Goal: Book appointment/travel/reservation

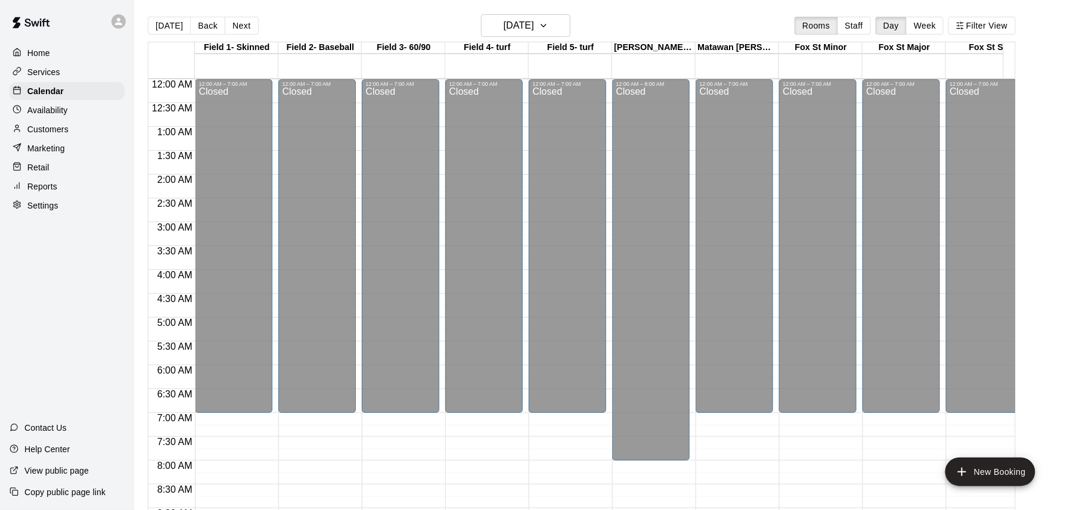
scroll to position [389, 0]
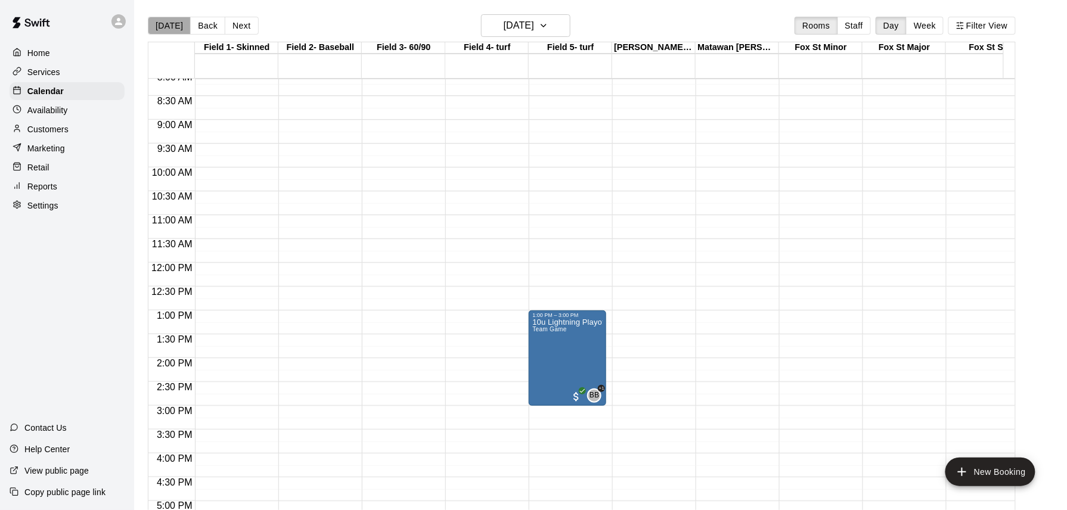
click at [175, 30] on button "[DATE]" at bounding box center [169, 26] width 43 height 18
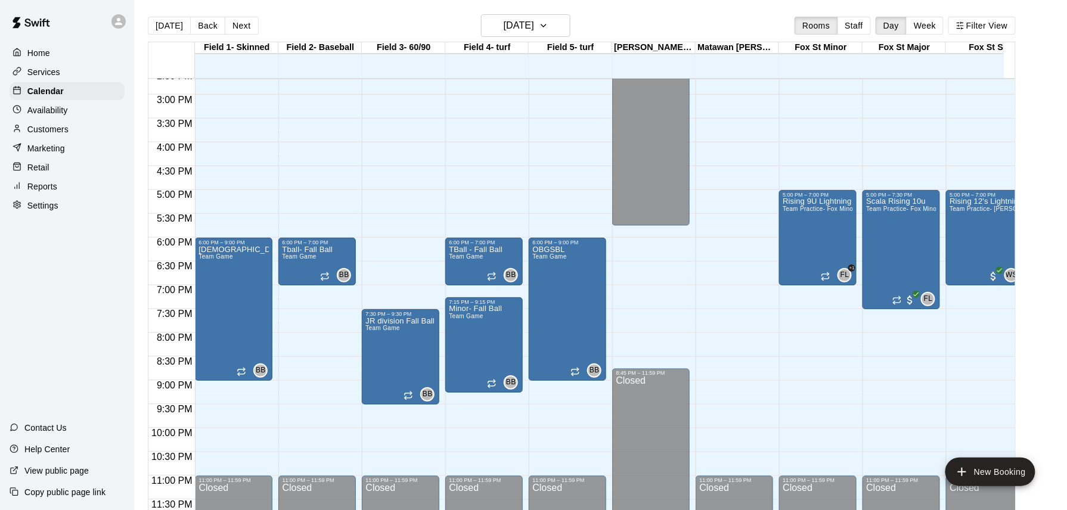
scroll to position [713, 0]
click at [315, 253] on span "Team Game" at bounding box center [299, 256] width 34 height 7
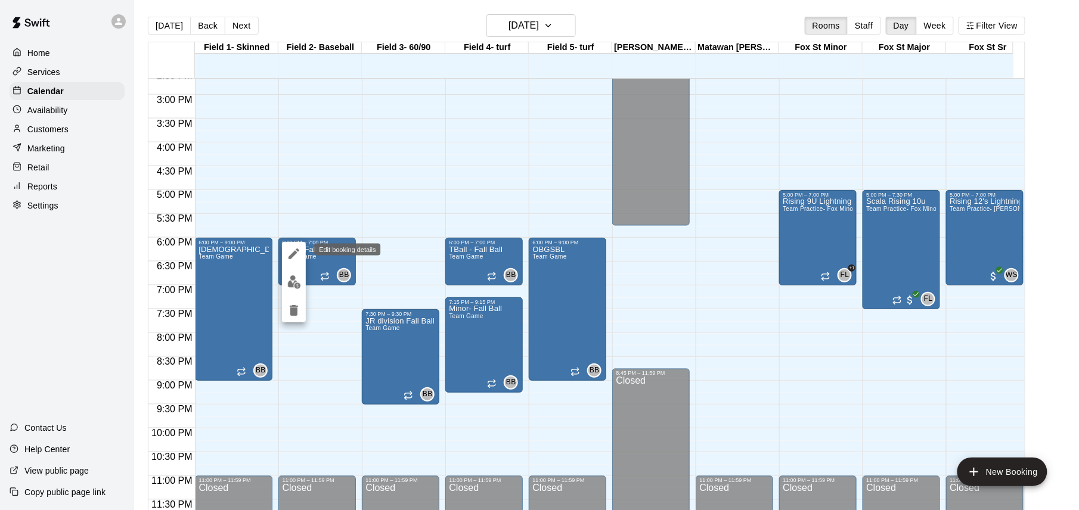
click at [292, 256] on icon "edit" at bounding box center [293, 253] width 11 height 11
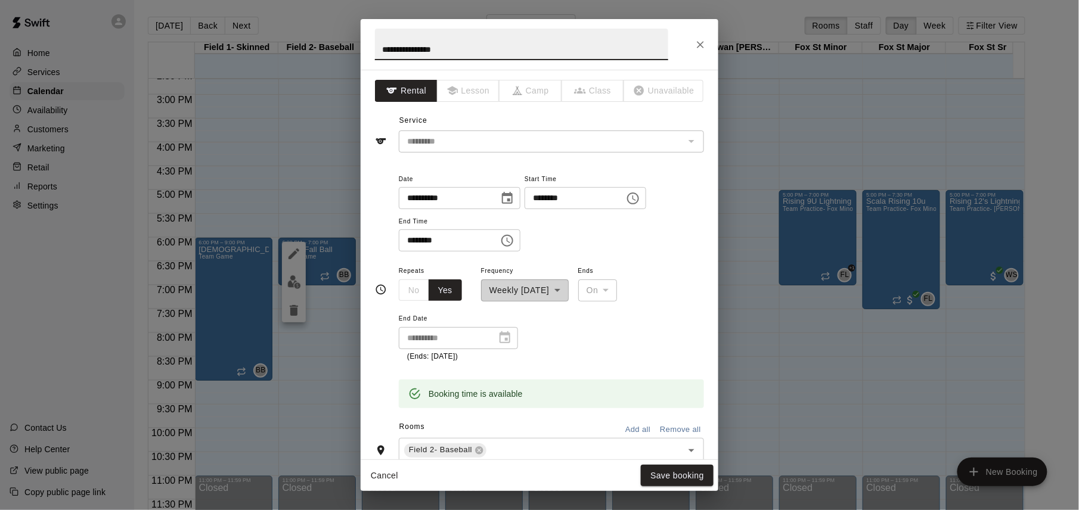
click at [514, 197] on icon "Choose date, selected date is Oct 13, 2025" at bounding box center [507, 198] width 14 height 14
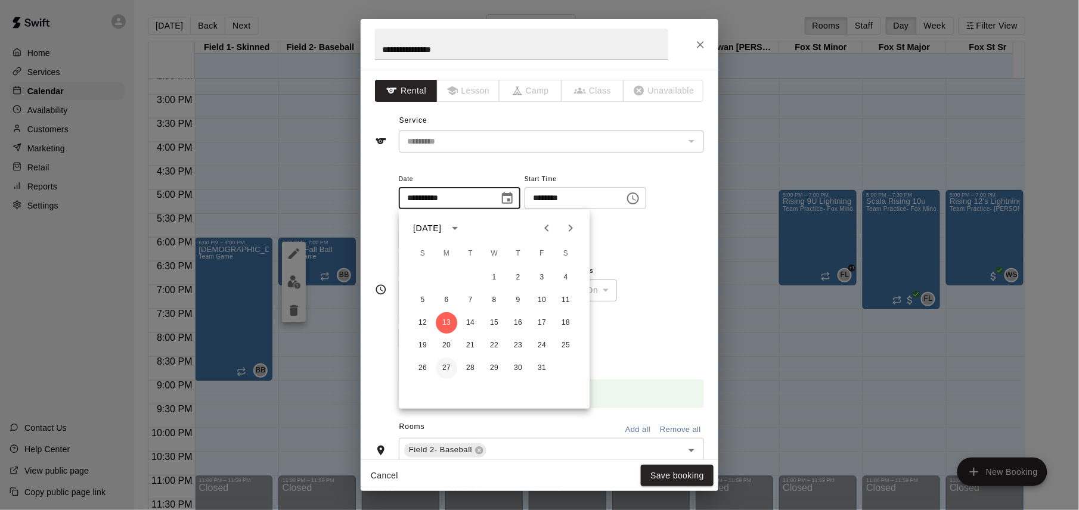
click at [444, 368] on button "27" at bounding box center [446, 368] width 21 height 21
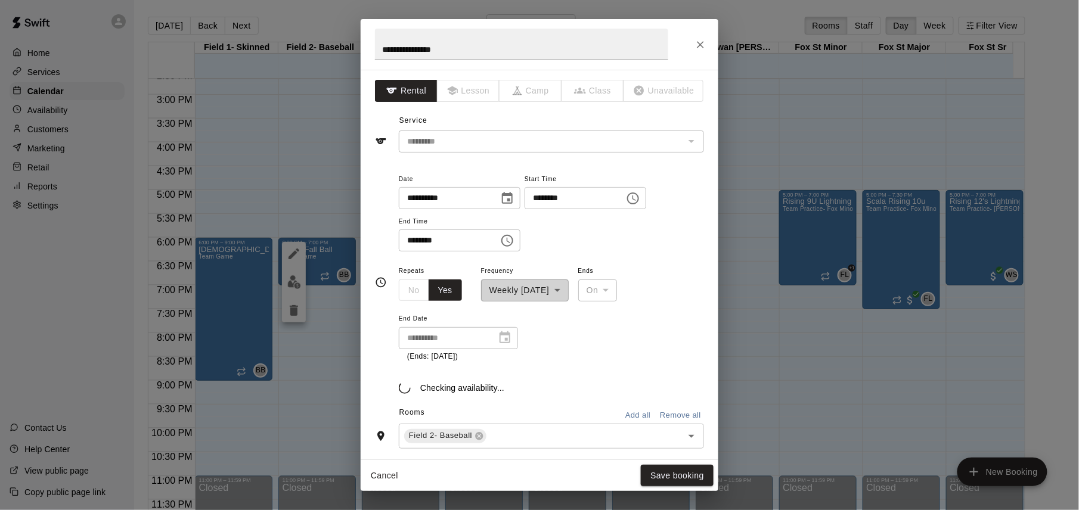
type input "**********"
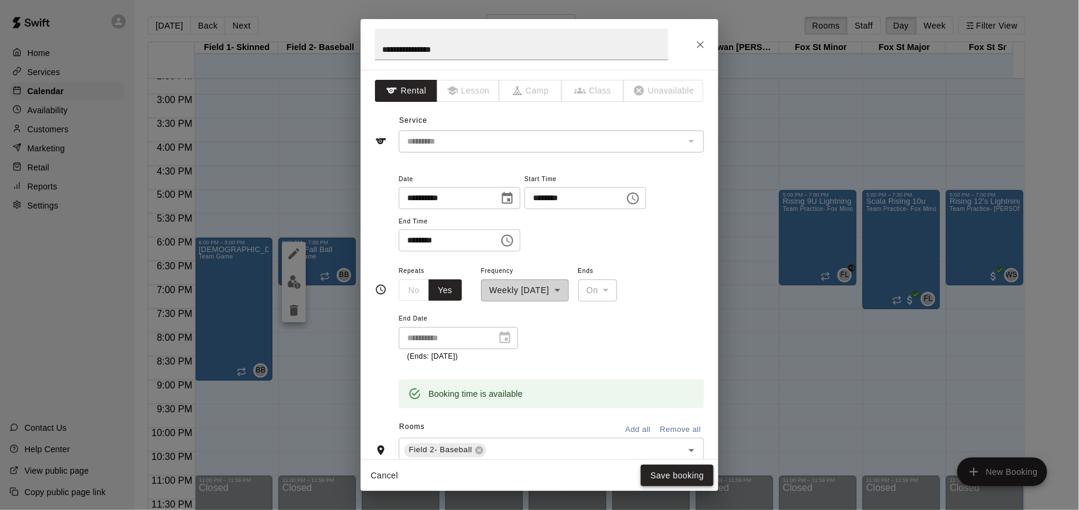
click at [682, 477] on button "Save booking" at bounding box center [677, 476] width 73 height 22
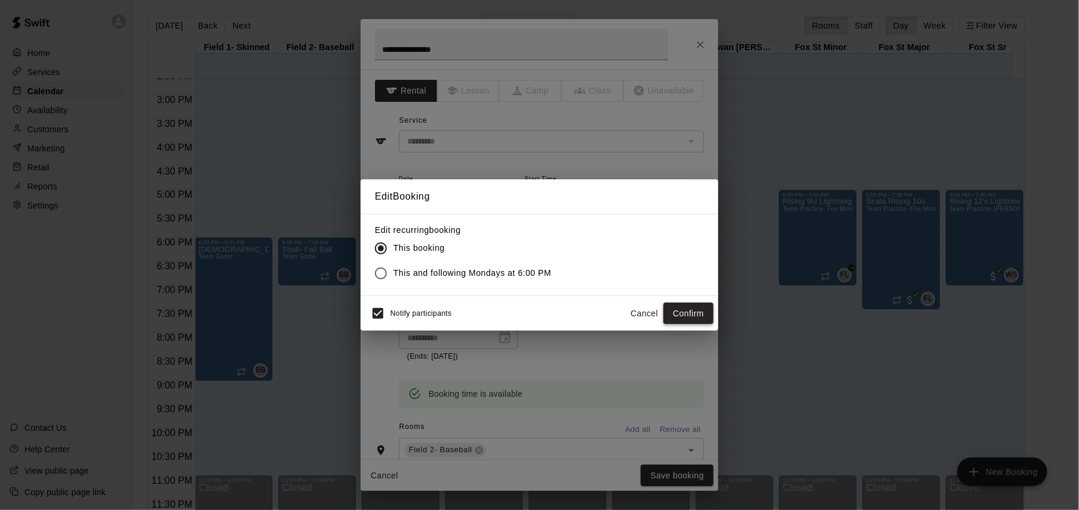
click at [685, 308] on button "Confirm" at bounding box center [688, 314] width 50 height 22
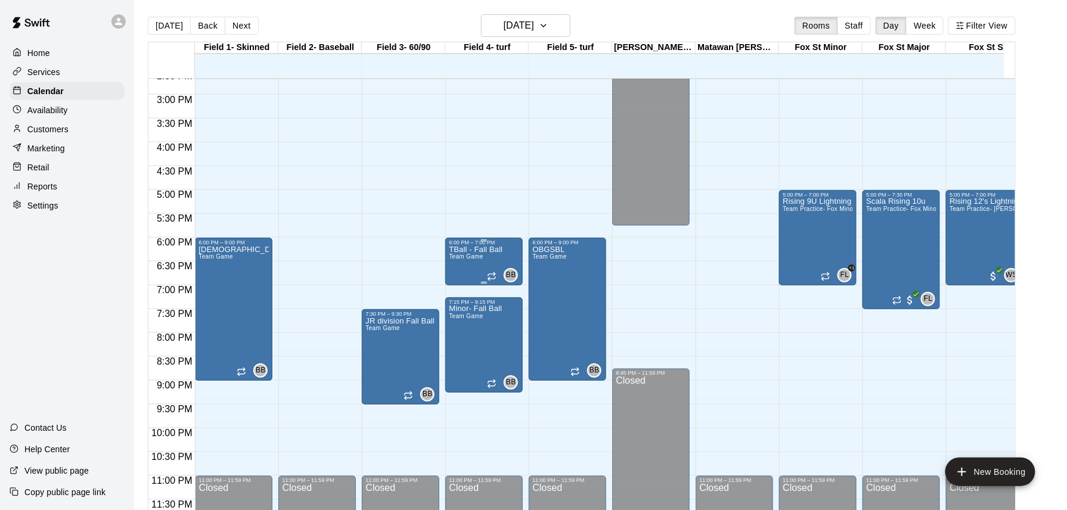
click at [480, 253] on span "Team Game" at bounding box center [466, 256] width 34 height 7
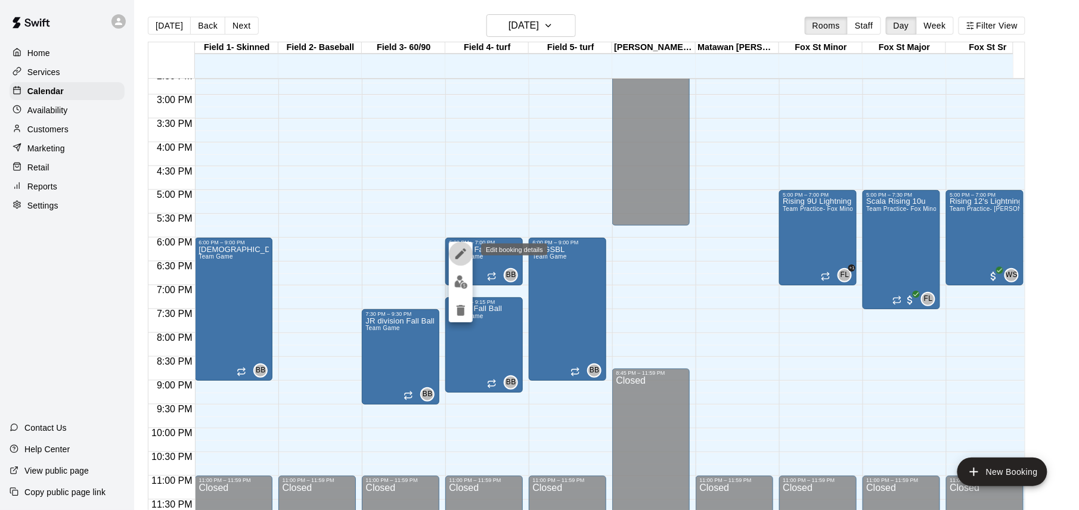
click at [458, 255] on icon "edit" at bounding box center [460, 253] width 11 height 11
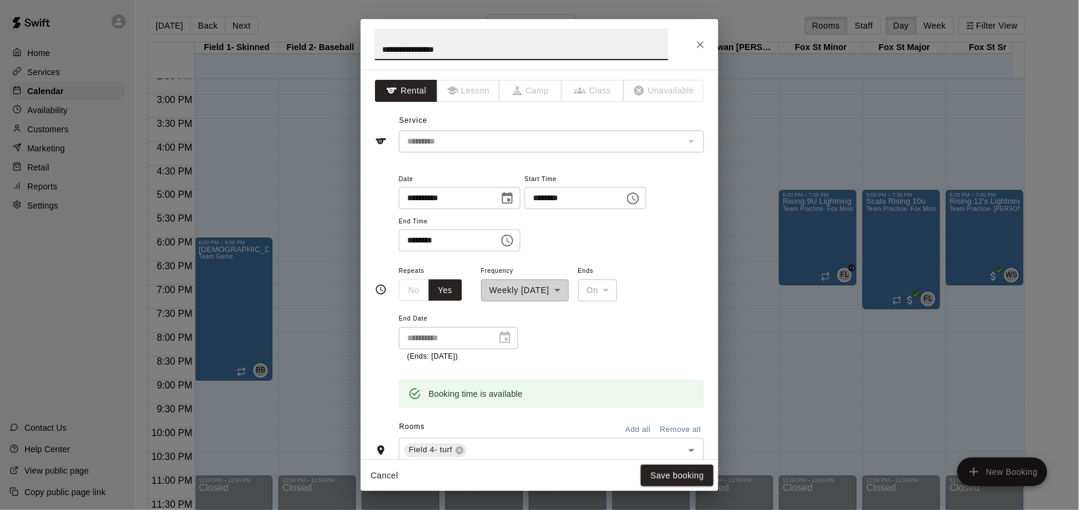
click at [512, 200] on icon "Choose date, selected date is Oct 13, 2025" at bounding box center [507, 198] width 11 height 12
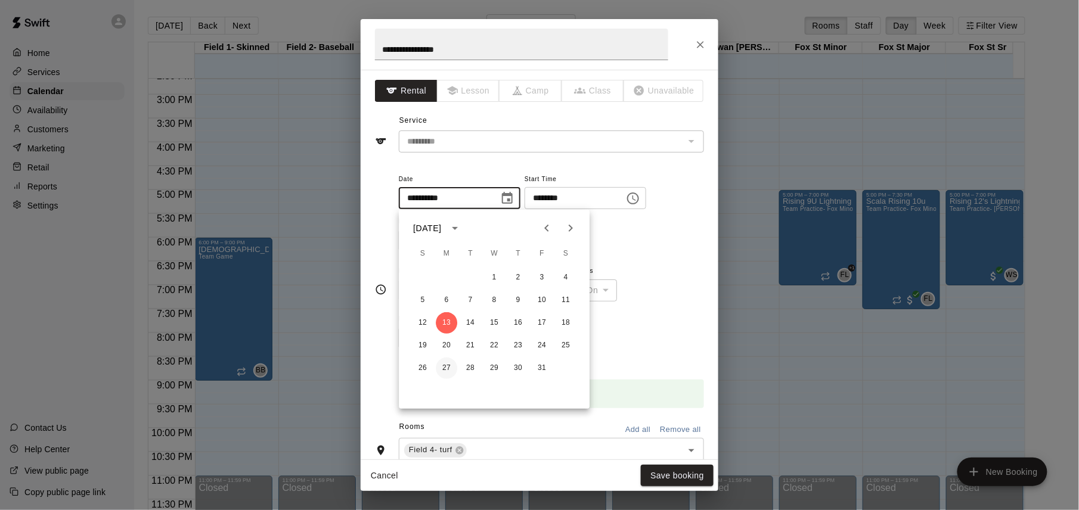
click at [444, 368] on button "27" at bounding box center [446, 368] width 21 height 21
type input "**********"
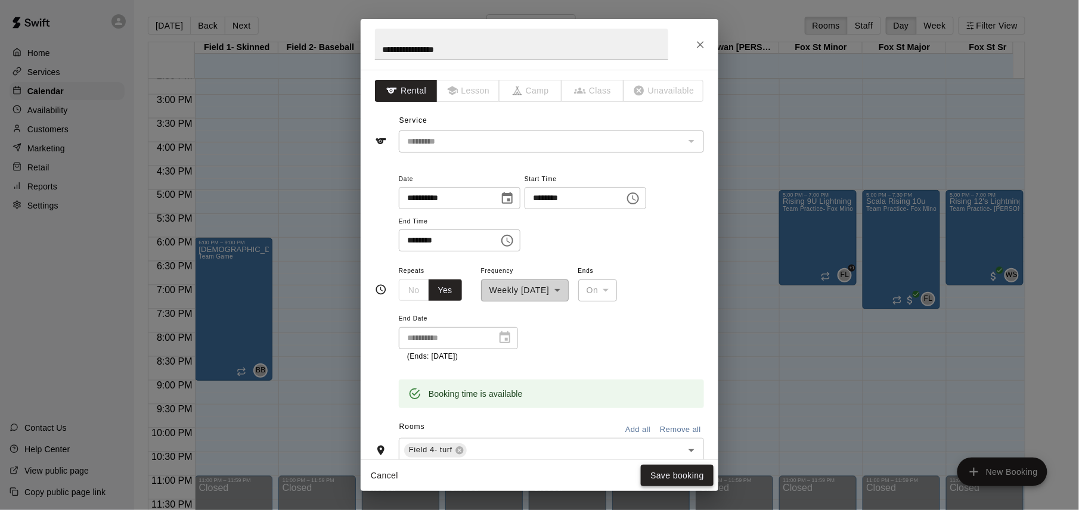
click at [667, 477] on button "Save booking" at bounding box center [677, 476] width 73 height 22
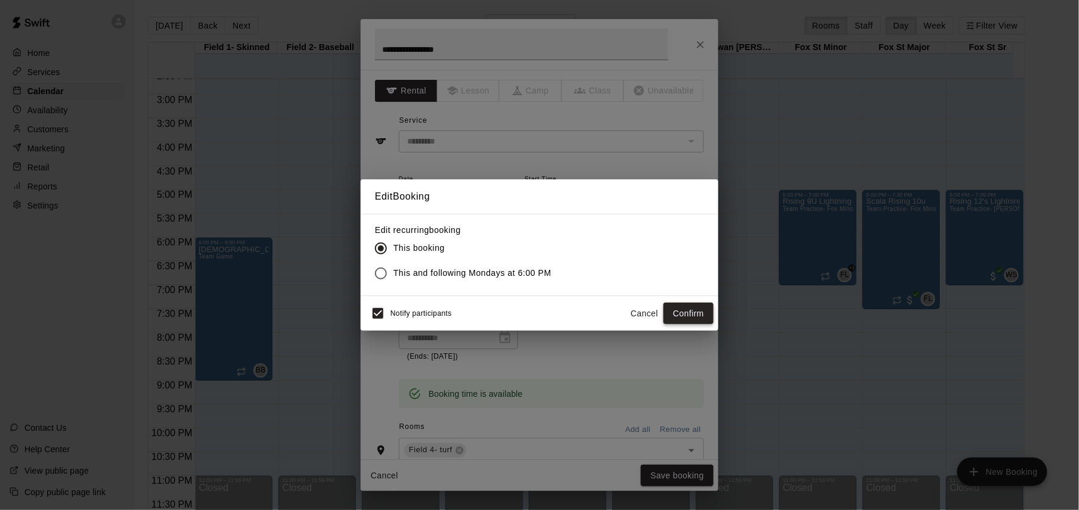
click at [691, 313] on button "Confirm" at bounding box center [688, 314] width 50 height 22
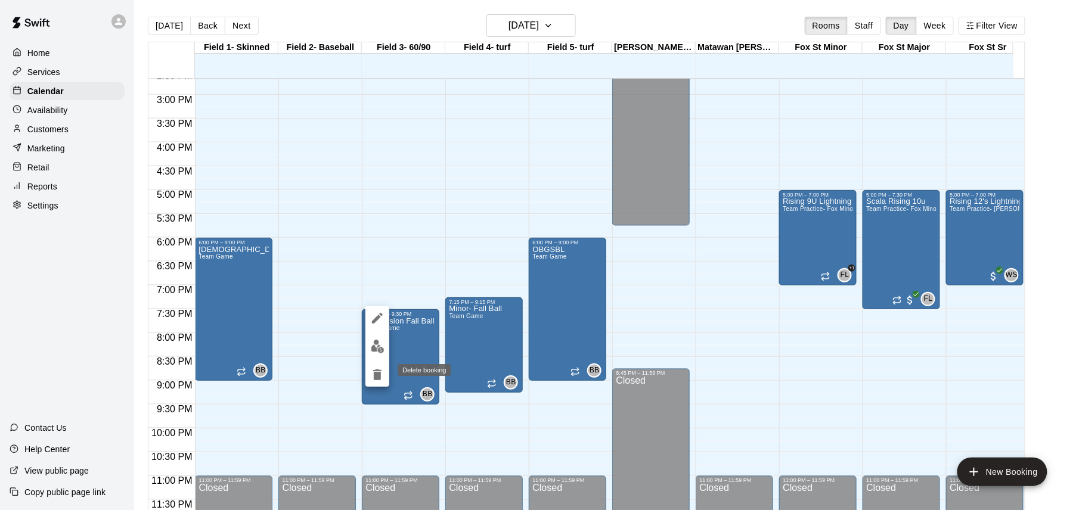
click at [374, 377] on icon "delete" at bounding box center [377, 374] width 8 height 11
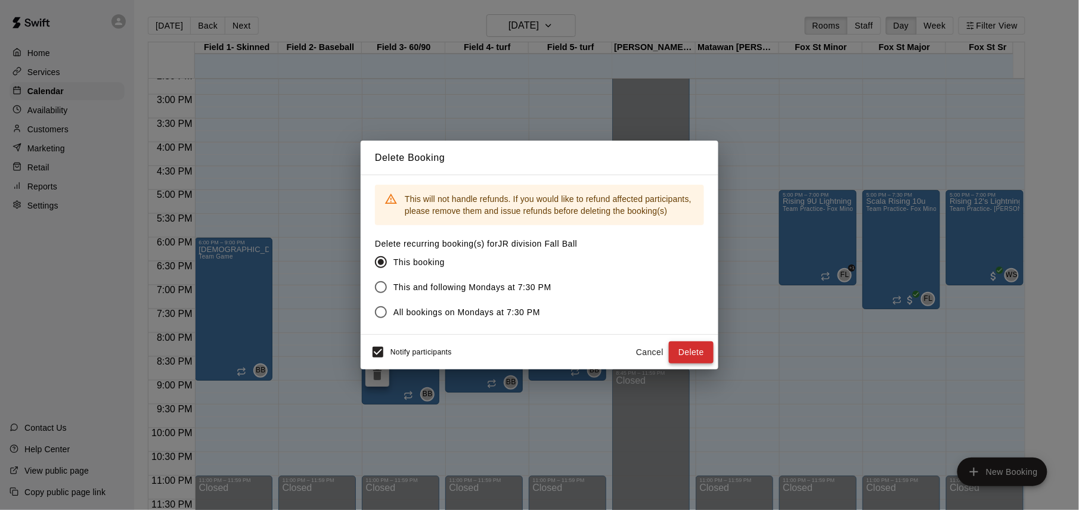
click at [687, 351] on button "Delete" at bounding box center [691, 352] width 45 height 22
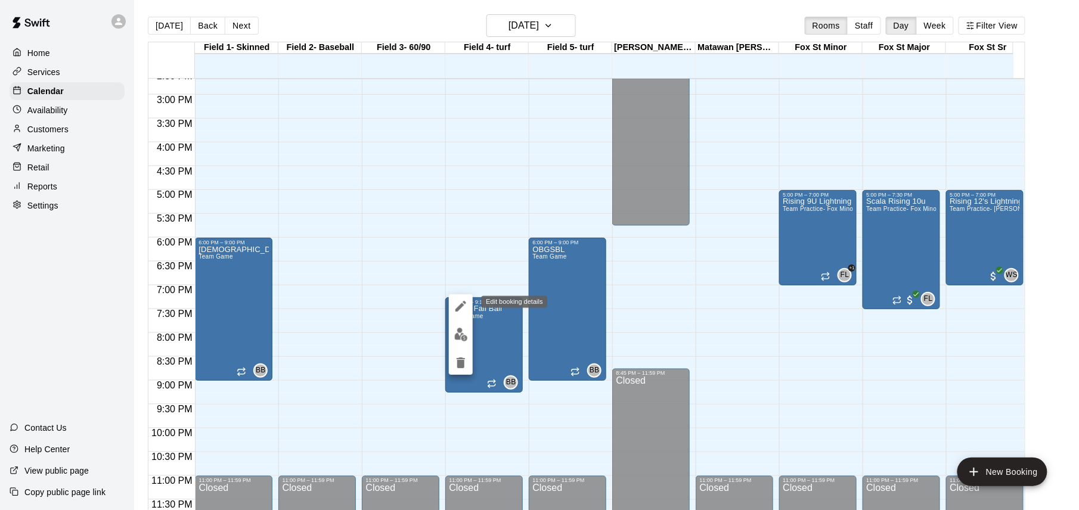
click at [459, 302] on icon "edit" at bounding box center [460, 306] width 14 height 14
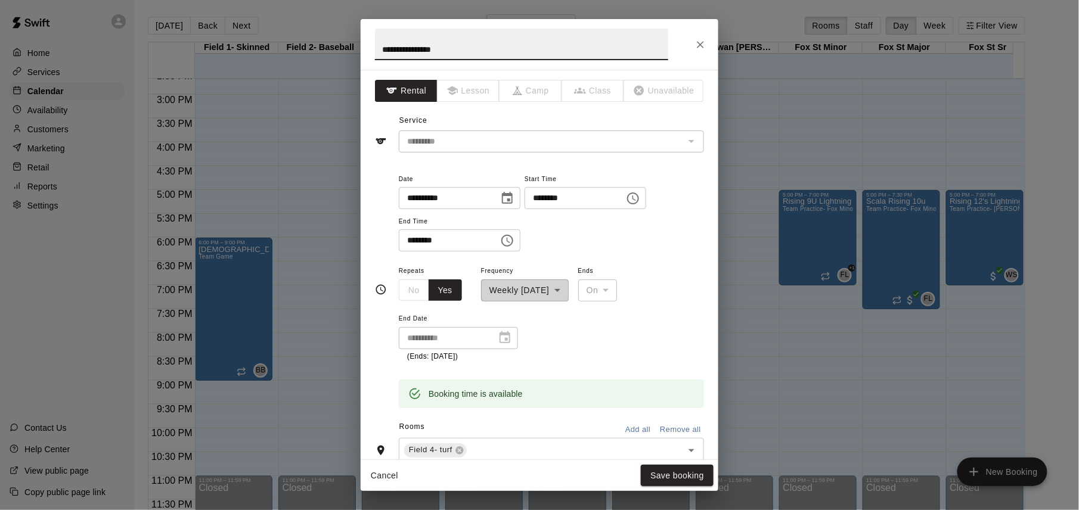
click at [514, 198] on icon "Choose date, selected date is Oct 13, 2025" at bounding box center [507, 198] width 14 height 14
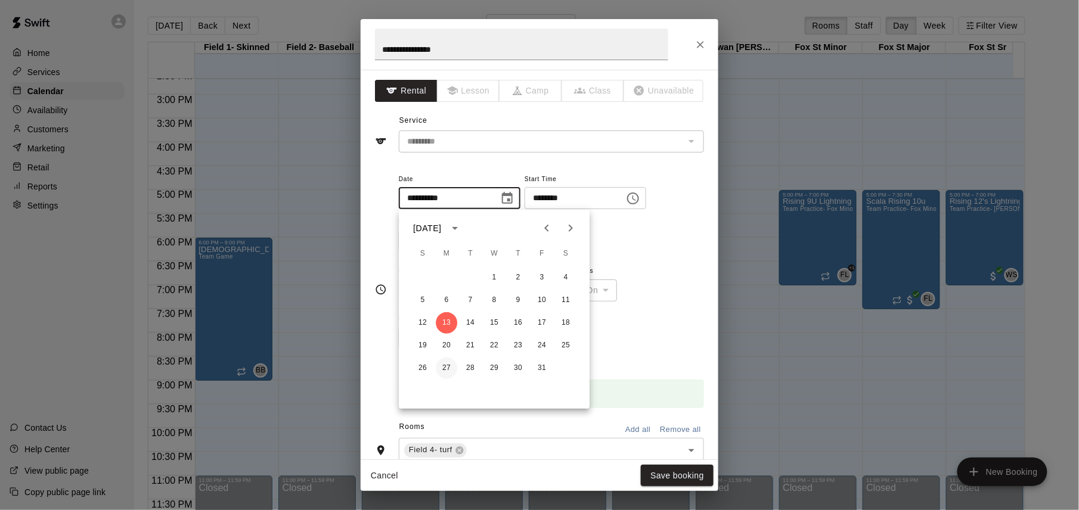
click at [447, 366] on button "27" at bounding box center [446, 368] width 21 height 21
type input "**********"
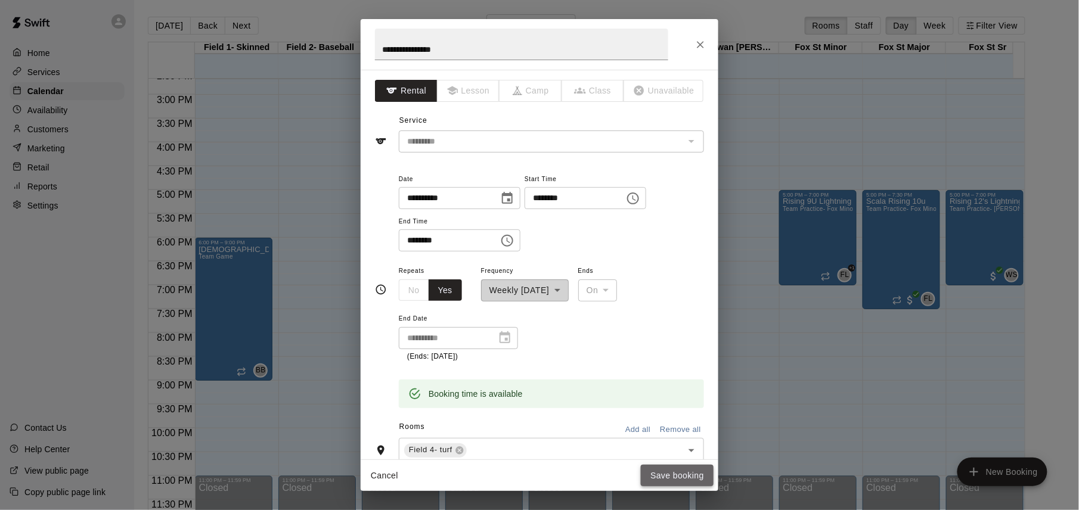
click at [679, 473] on button "Save booking" at bounding box center [677, 476] width 73 height 22
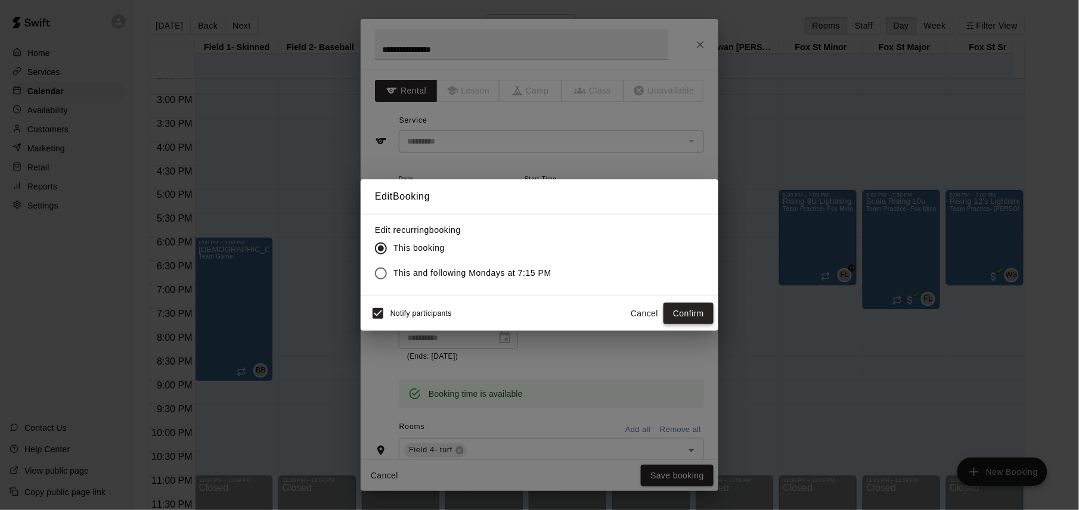
click at [688, 310] on button "Confirm" at bounding box center [688, 314] width 50 height 22
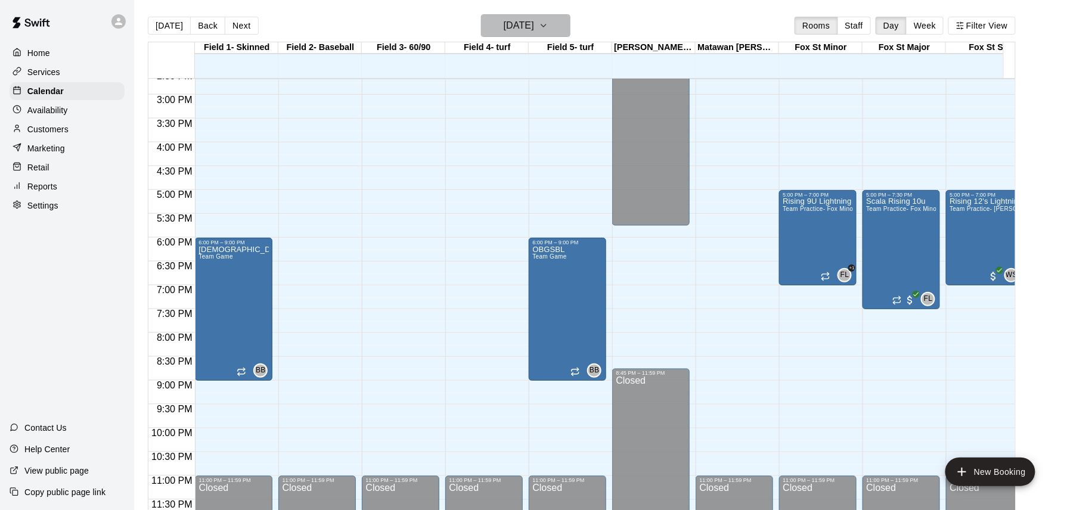
click at [521, 30] on h6 "[DATE]" at bounding box center [519, 25] width 30 height 17
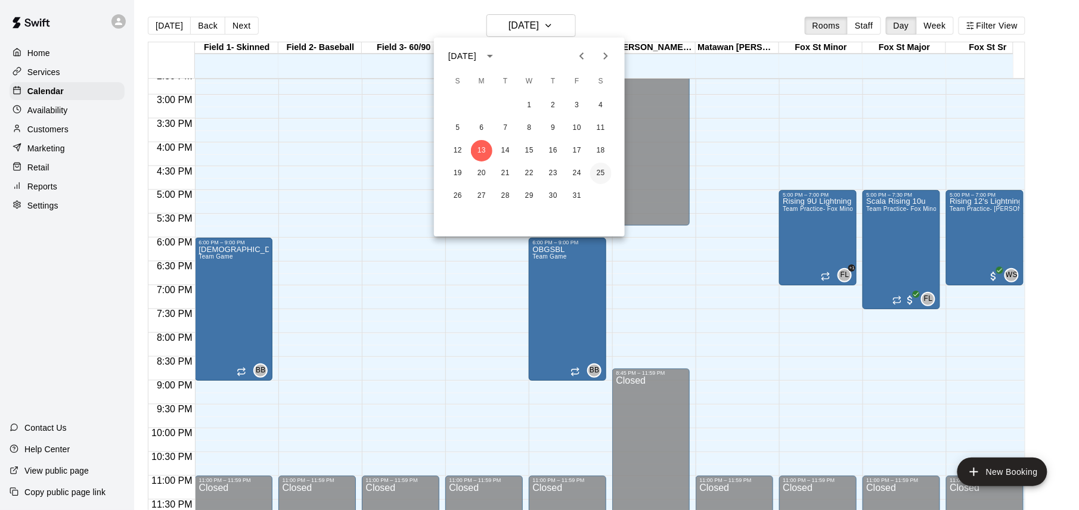
click at [601, 175] on button "25" at bounding box center [600, 173] width 21 height 21
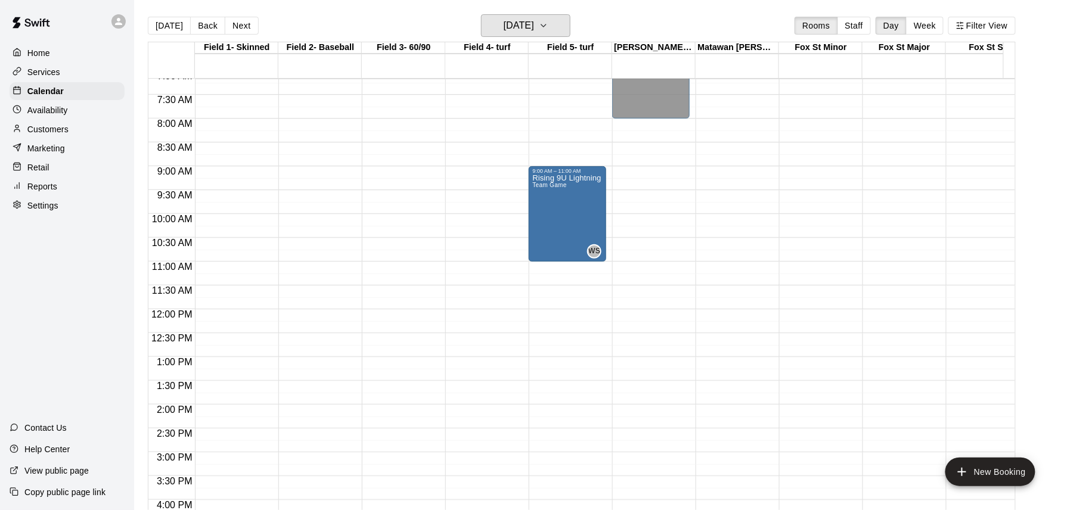
scroll to position [316, 0]
